Goal: Find specific page/section: Find specific page/section

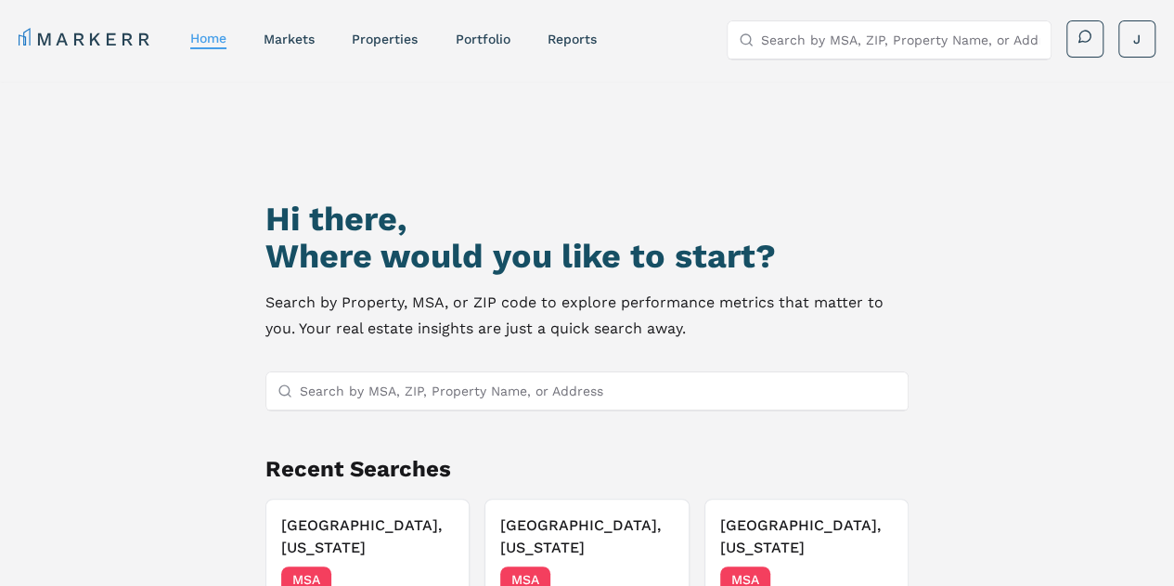
click at [343, 386] on input "Search by MSA, ZIP, Property Name, or Address" at bounding box center [599, 390] width 598 height 37
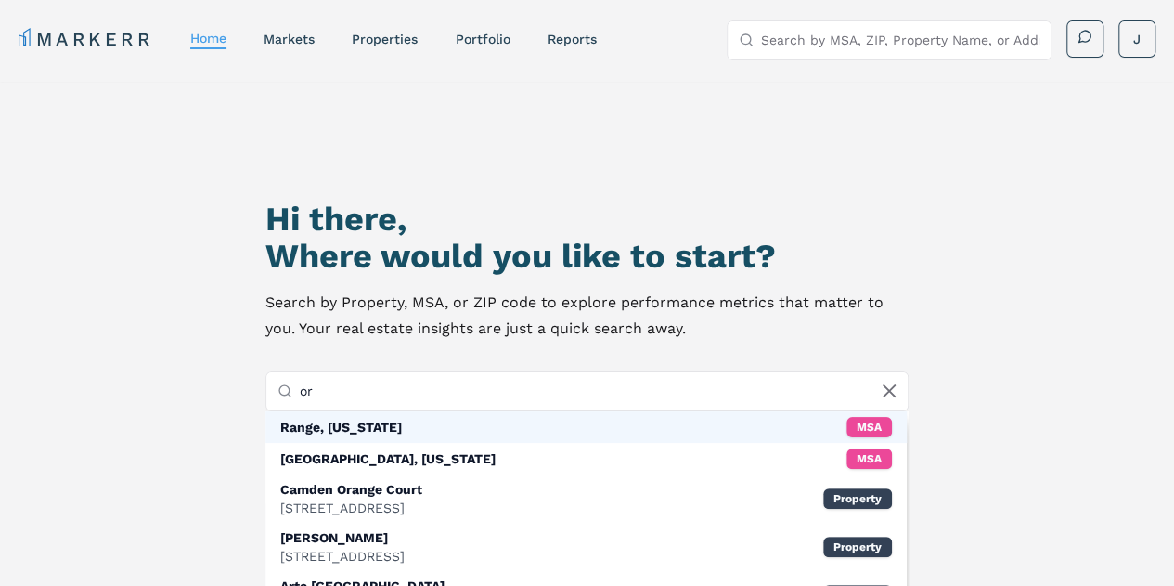
type input "o"
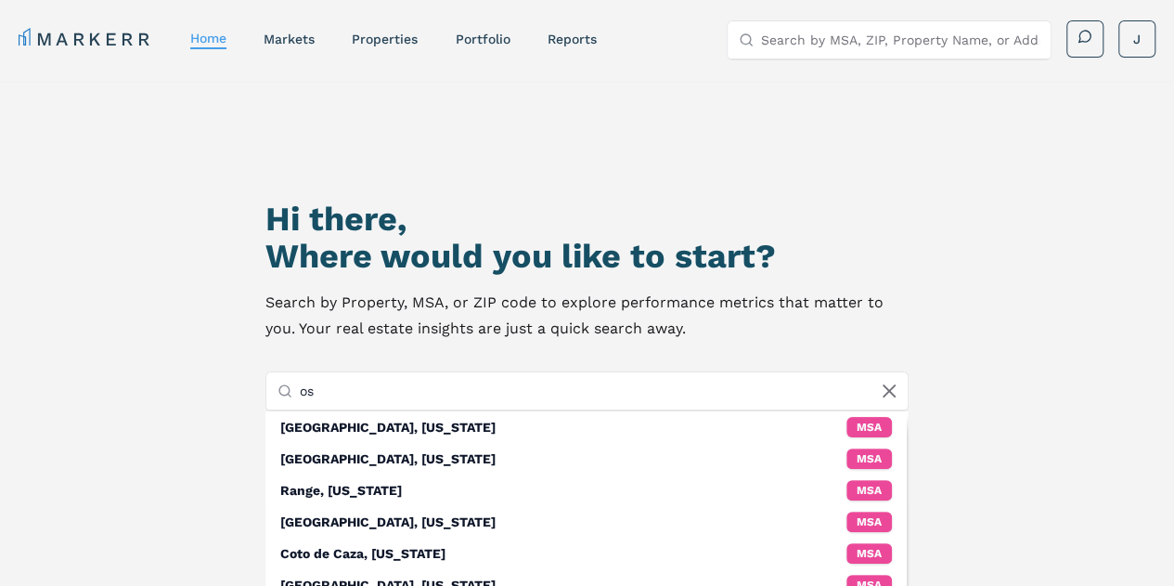
type input "o"
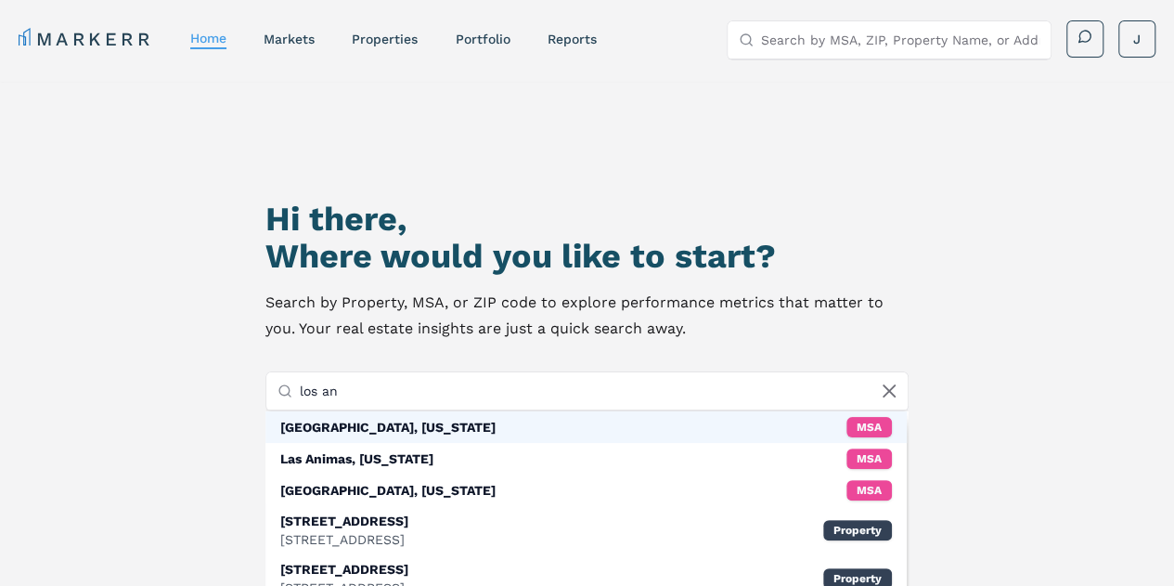
type input "los an"
click at [383, 418] on div "[GEOGRAPHIC_DATA], [US_STATE]" at bounding box center [387, 427] width 215 height 19
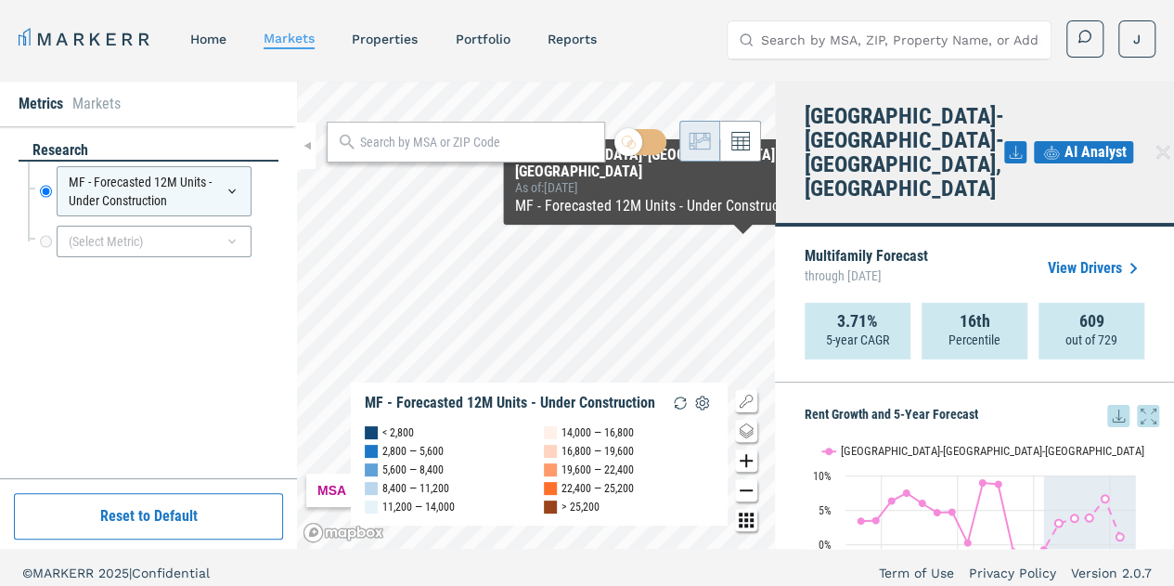
scroll to position [11, 0]
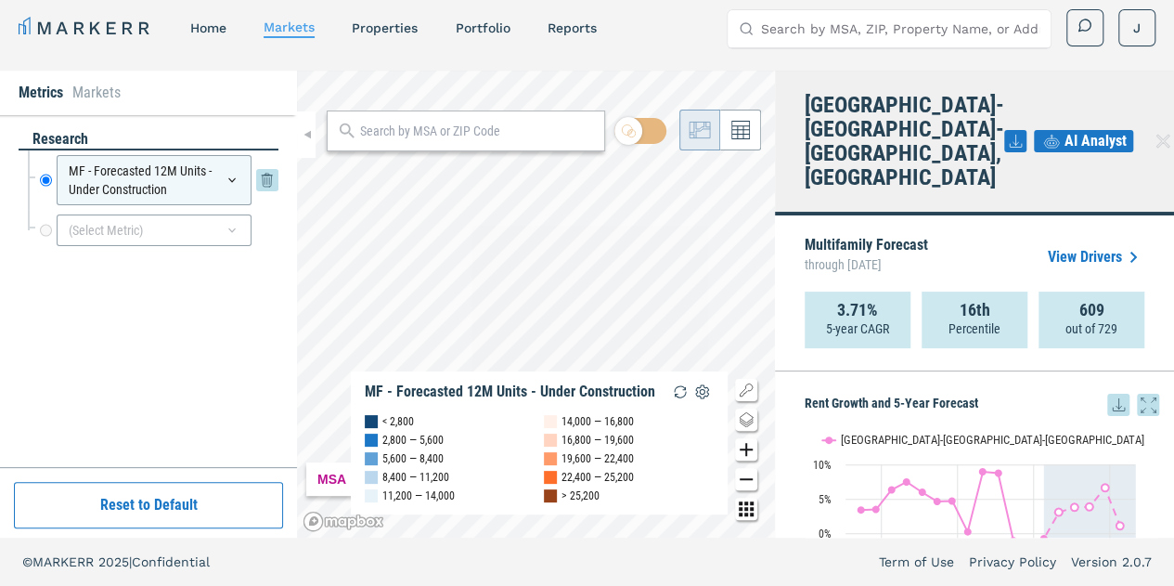
click at [229, 194] on div "MF - Forecasted 12M Units - Under Construction" at bounding box center [154, 180] width 195 height 50
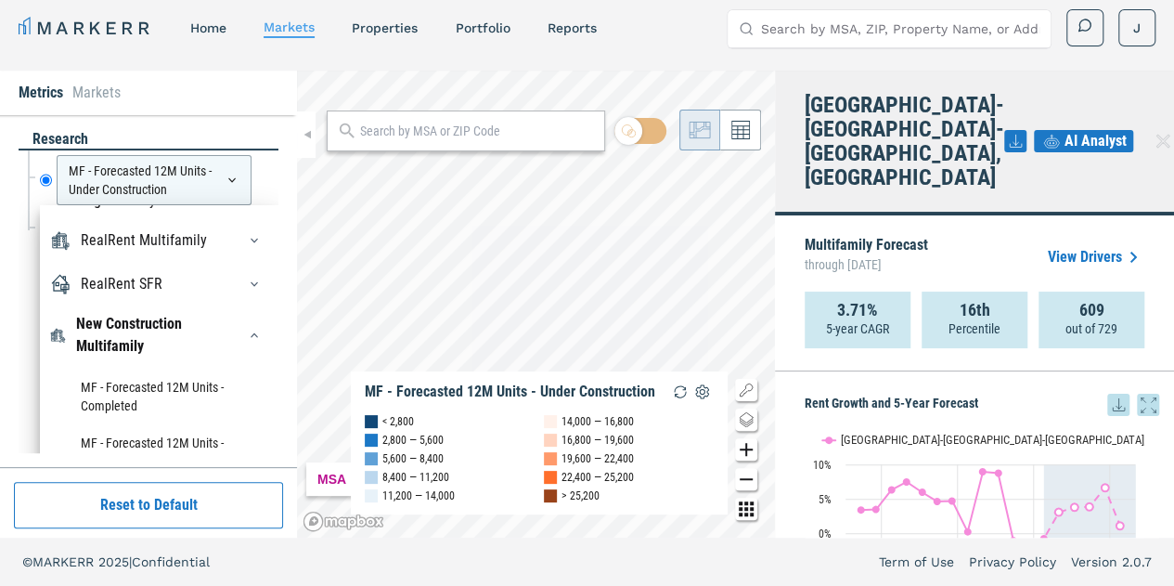
scroll to position [201, 0]
click at [240, 256] on div "button" at bounding box center [255, 242] width 30 height 30
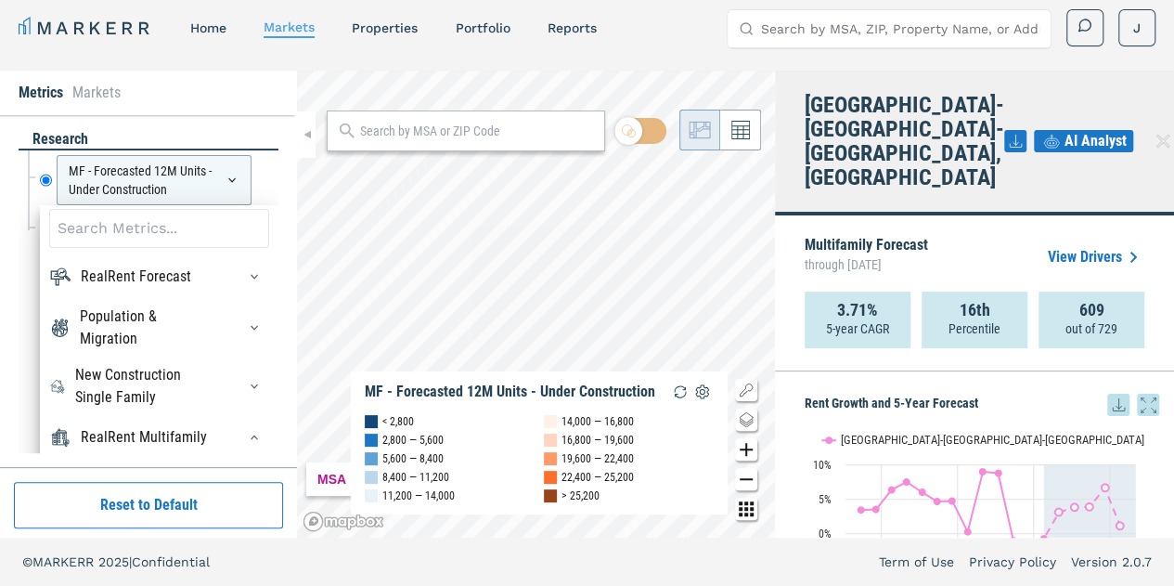
scroll to position [3, 0]
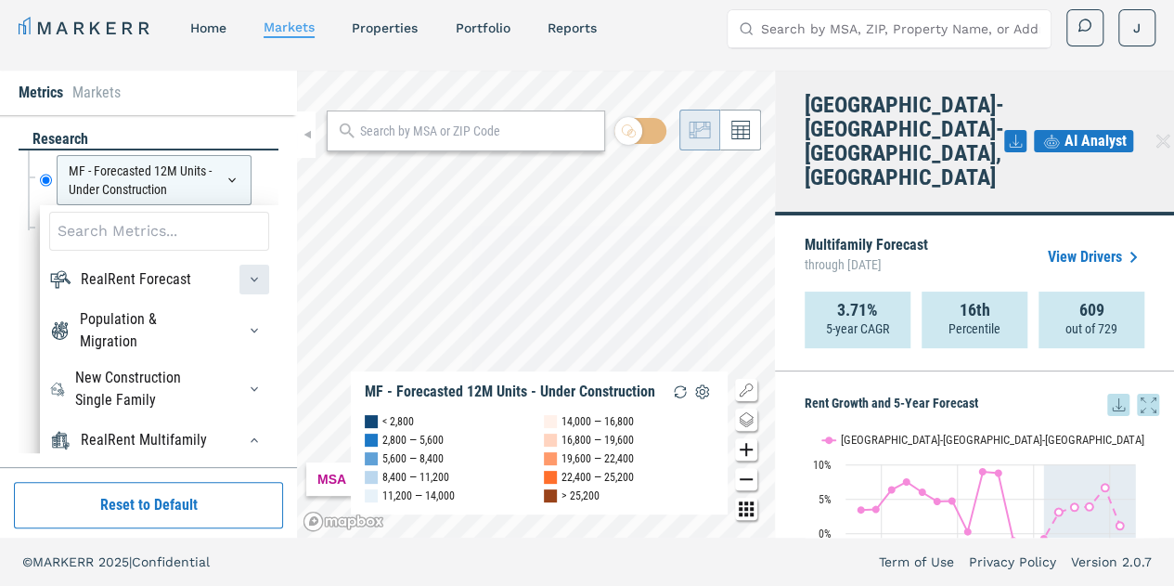
click at [240, 286] on div "button" at bounding box center [255, 280] width 30 height 30
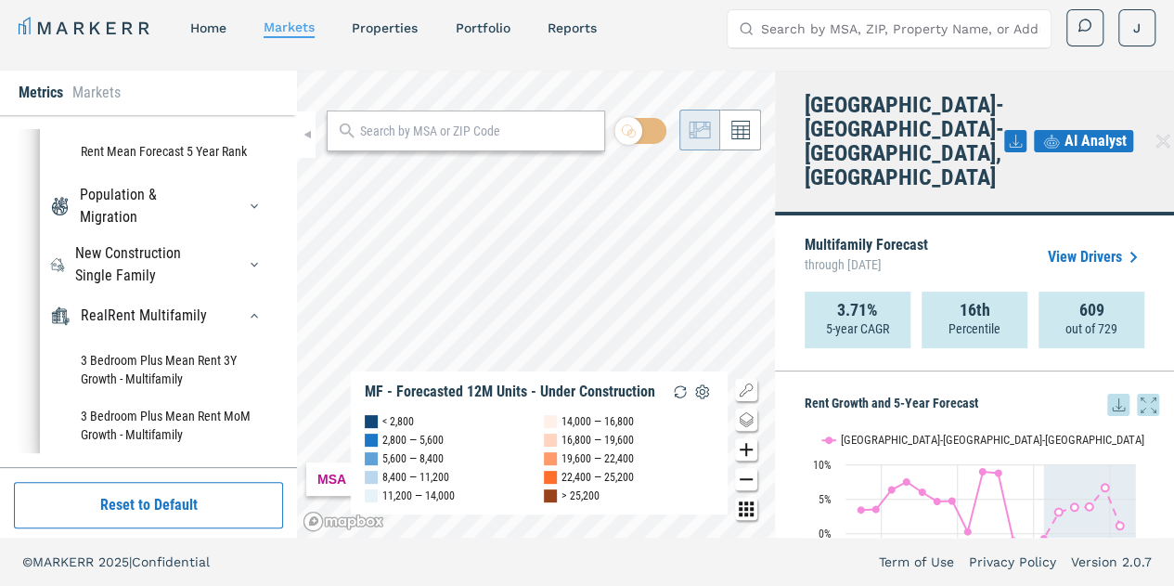
scroll to position [102, 0]
click at [247, 322] on icon "button" at bounding box center [254, 314] width 15 height 15
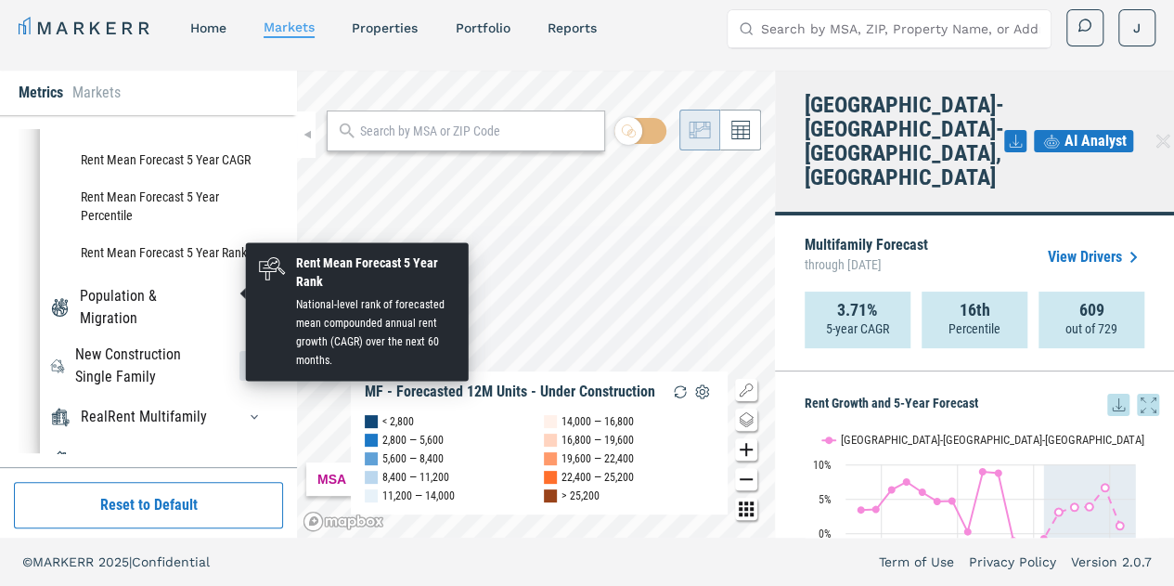
scroll to position [0, 0]
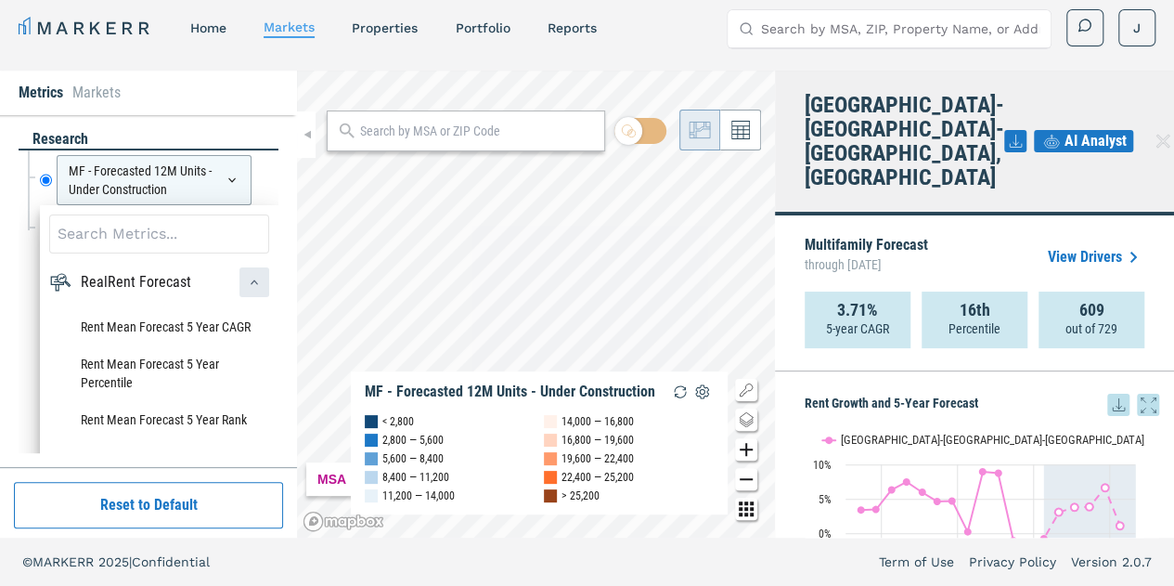
click at [247, 290] on icon "button" at bounding box center [254, 282] width 15 height 15
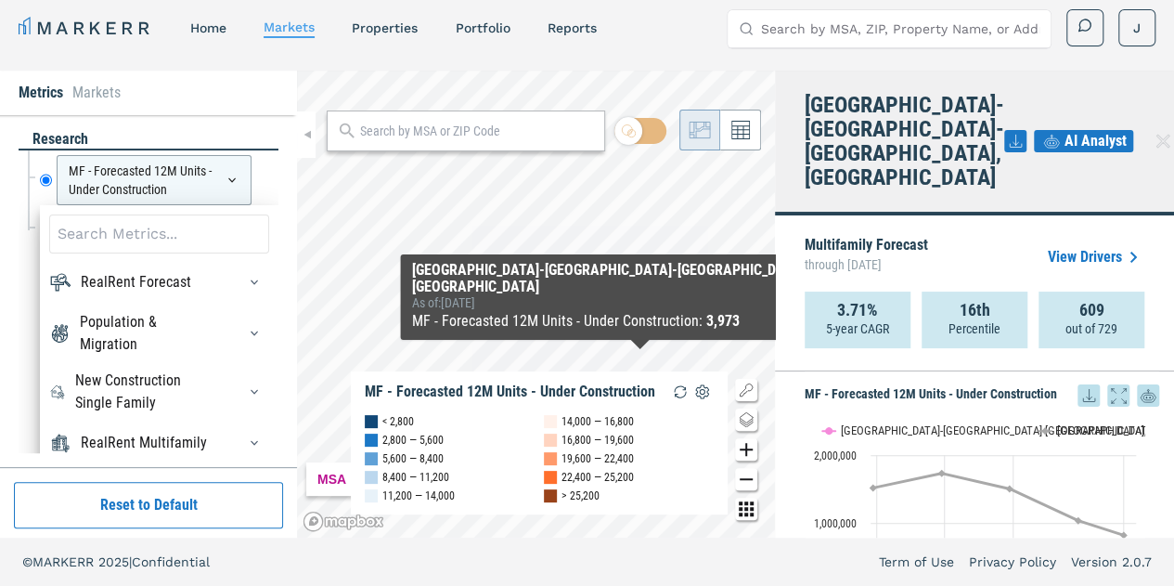
scroll to position [301, 0]
